Goal: Information Seeking & Learning: Learn about a topic

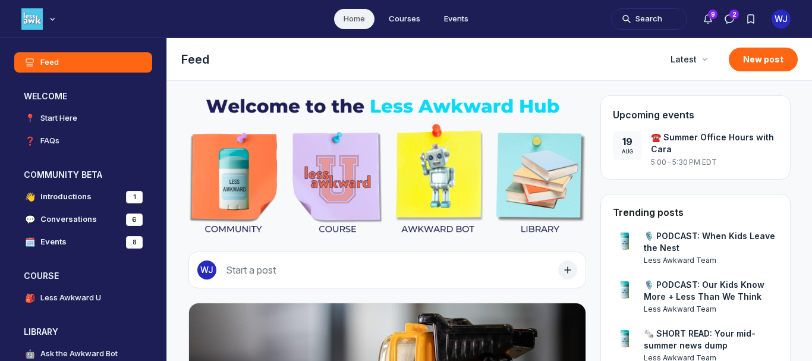
scroll to position [2957, 2277]
click at [441, 186] on img "Main Content" at bounding box center [387, 166] width 398 height 142
click at [424, 168] on img "Main Content" at bounding box center [387, 166] width 398 height 142
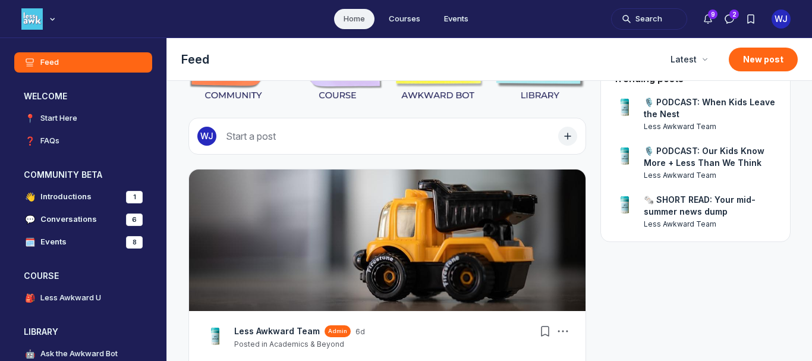
scroll to position [143, 0]
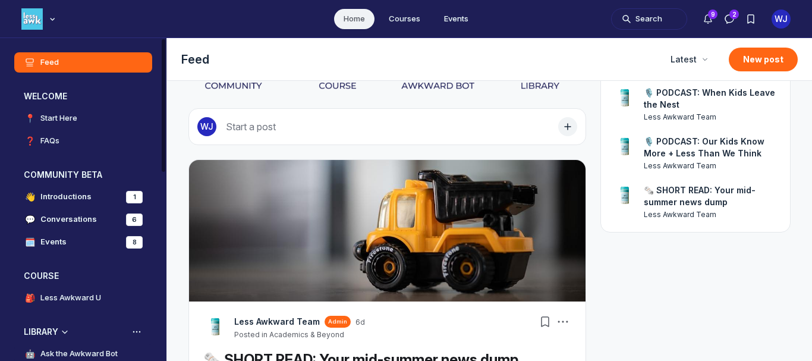
click at [92, 350] on h4 "Ask the Awkward Bot" at bounding box center [78, 354] width 77 height 12
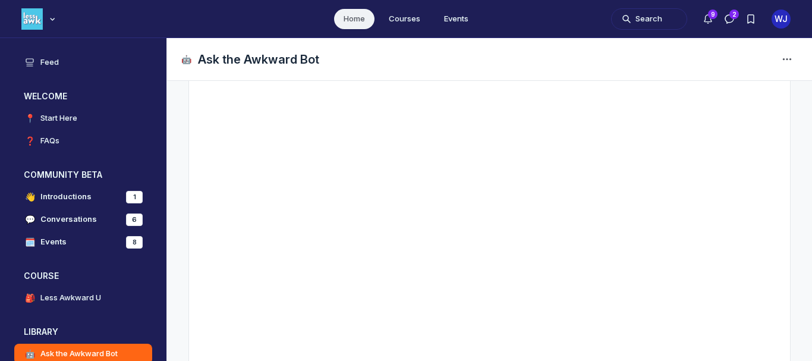
scroll to position [262, 0]
click at [57, 295] on h4 "Less Awkward U" at bounding box center [70, 298] width 61 height 12
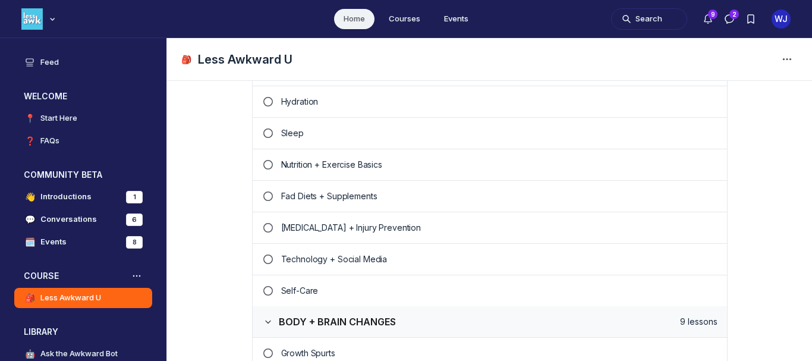
scroll to position [666, 0]
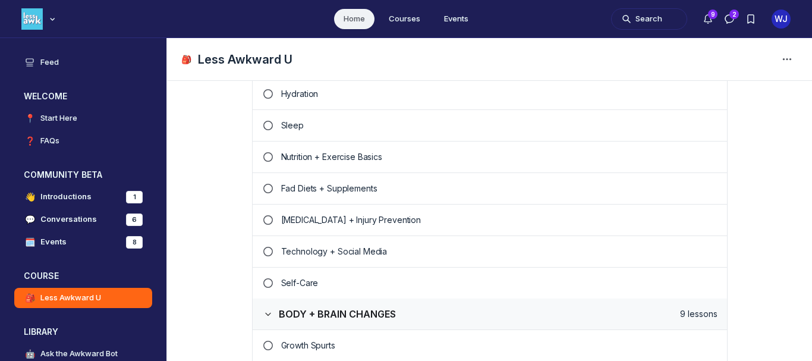
click at [285, 254] on p "Technology + Social Media" at bounding box center [499, 252] width 436 height 12
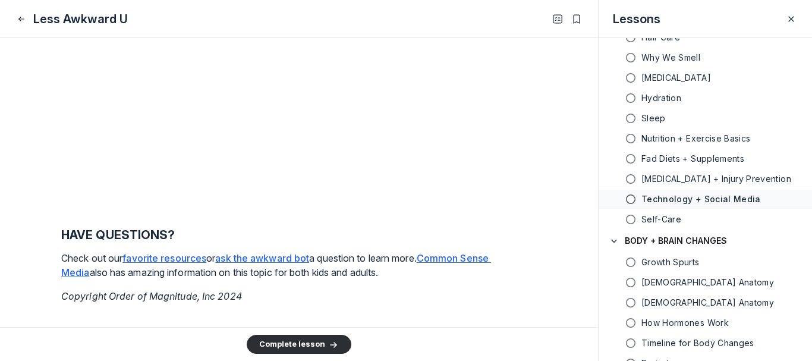
scroll to position [2444, 0]
click at [156, 259] on u "favorite resources" at bounding box center [164, 258] width 84 height 12
click at [466, 257] on u "Common Sense Media" at bounding box center [276, 265] width 430 height 26
